Goal: Find specific page/section: Find specific page/section

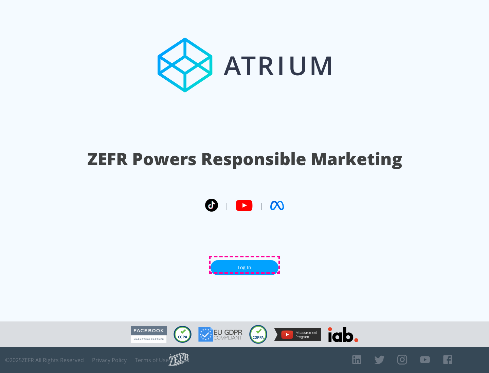
click at [244, 265] on link "Log In" at bounding box center [244, 267] width 68 height 15
